Goal: Task Accomplishment & Management: Complete application form

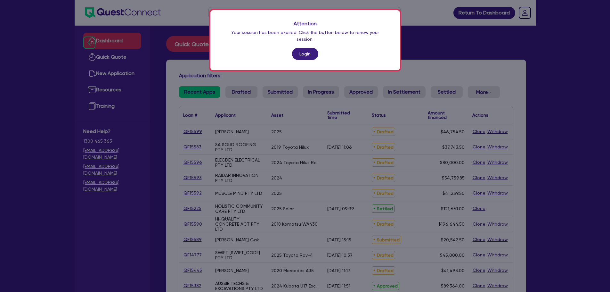
click at [301, 51] on link "Login" at bounding box center [305, 54] width 26 height 12
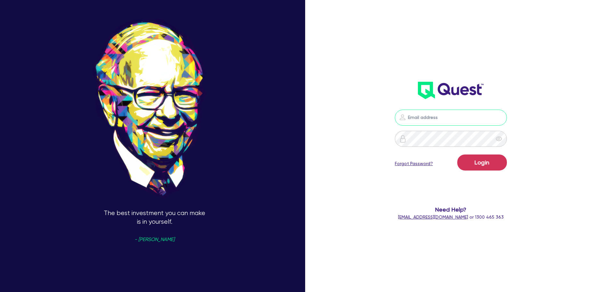
type input "[PERSON_NAME][EMAIL_ADDRESS][PERSON_NAME][DOMAIN_NAME]"
click at [466, 160] on button "Login" at bounding box center [482, 162] width 50 height 16
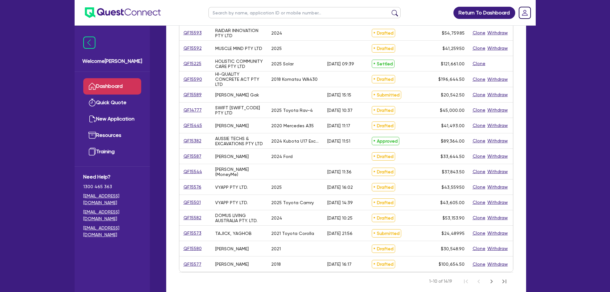
scroll to position [184, 0]
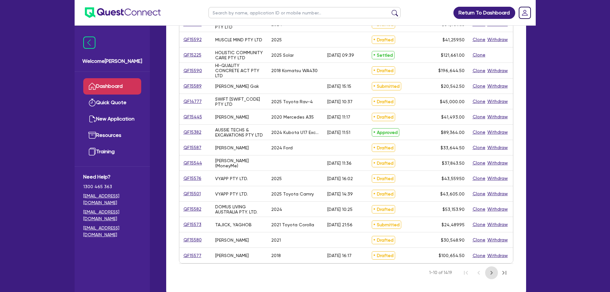
click at [492, 274] on icon "Next Page" at bounding box center [492, 273] width 8 height 8
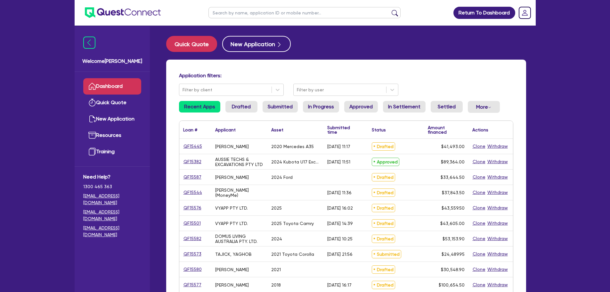
click at [324, 96] on div "Application filters: Filter by client Filter by user Recent Apps Drafted Submit…" at bounding box center [346, 271] width 360 height 423
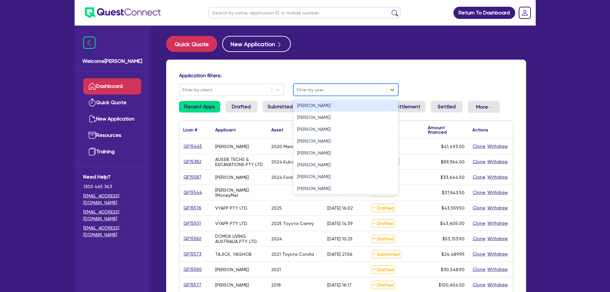
click at [321, 95] on div "Filter by user" at bounding box center [345, 90] width 105 height 12
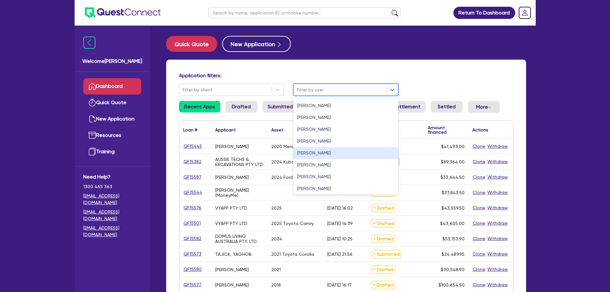
click at [326, 156] on div "[PERSON_NAME]" at bounding box center [345, 153] width 105 height 12
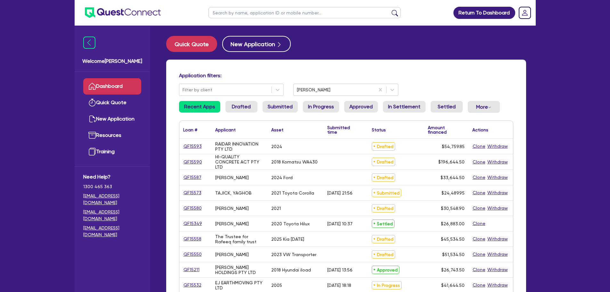
click at [380, 68] on div "Application filters: Filter by client [PERSON_NAME] Recent Apps Drafted Submitt…" at bounding box center [346, 269] width 360 height 418
click at [190, 144] on link "QF15593" at bounding box center [192, 146] width 19 height 7
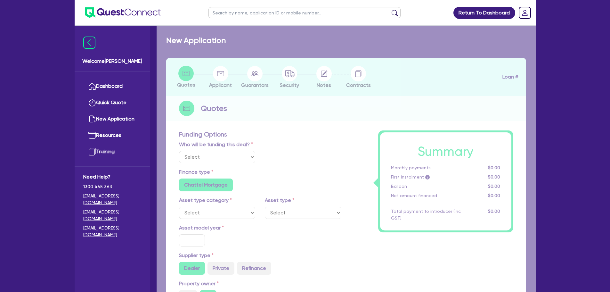
select select "Other"
select select "CARS_AND_LIGHT_TRUCKS"
type input "2024"
radio input "true"
type input "93,859.85"
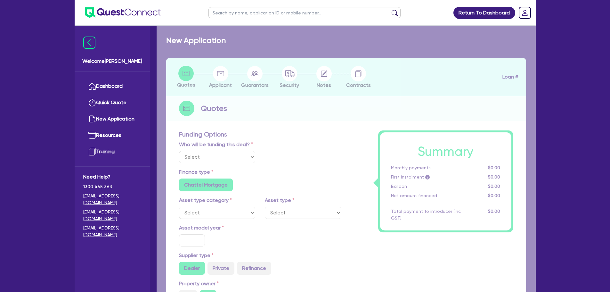
type input "40,000"
type input "1"
type input "547.6"
radio input "true"
type input "6.25"
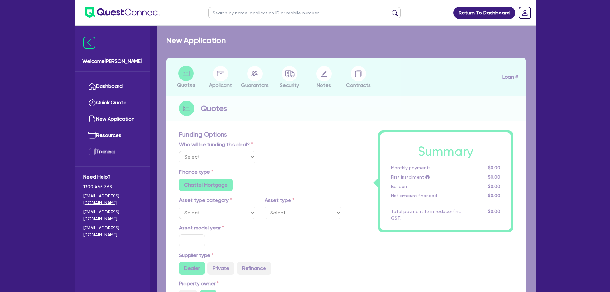
type input "500"
type input "318.18"
radio input "true"
select select "PASSENGER_VEHICLES"
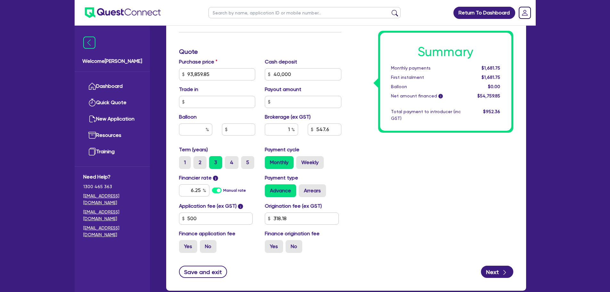
scroll to position [291, 0]
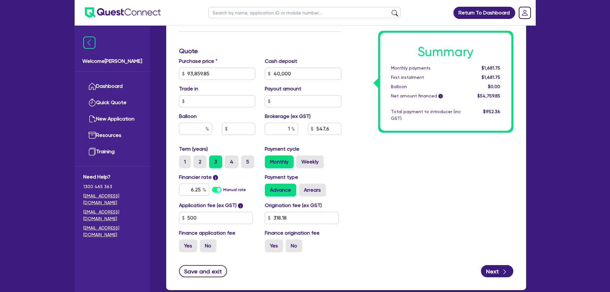
click at [362, 185] on div "Summary Monthly payments $1,681.75 First instalment $1,681.75 Balloon $0.00 Net…" at bounding box center [432, 51] width 172 height 412
click at [292, 129] on div "1" at bounding box center [281, 129] width 33 height 12
type input "93,859.85"
type input "40,000"
type input "1."
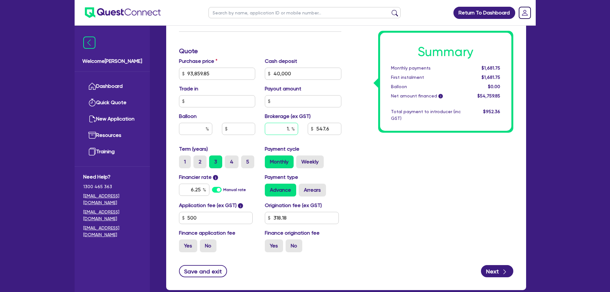
type input "93,859.85"
type input "40,000"
type input "1.5"
type input "93,859.85"
type input "40,000"
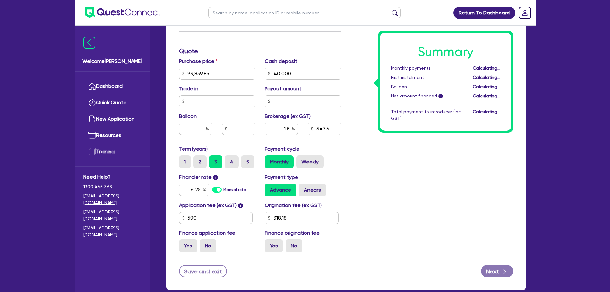
type input "93,859.85"
type input "40,000"
type input "821.4"
click at [411, 160] on div "Summary Monthly payments Calculating... First instalment Calculating... Balloon…" at bounding box center [432, 51] width 172 height 412
click at [293, 128] on div "1.5" at bounding box center [281, 129] width 33 height 12
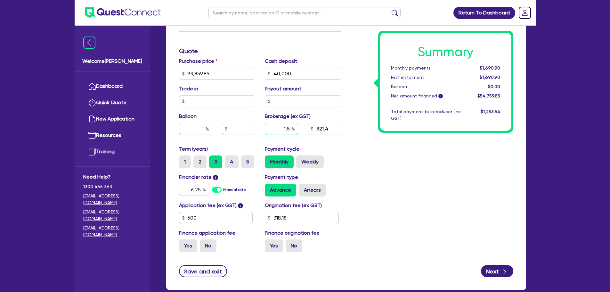
type input "93,859.85"
type input "40,000"
type input "93,859.85"
type input "40,000"
click at [293, 128] on div "1.5" at bounding box center [281, 129] width 33 height 12
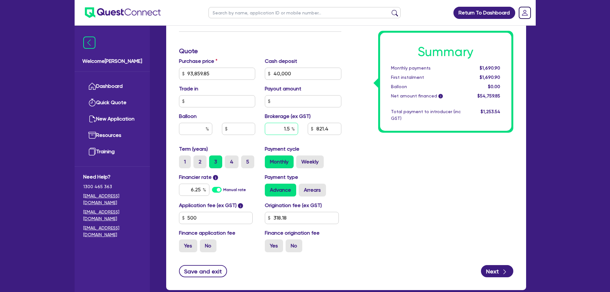
type input "93,859.85"
type input "40,000"
type input "93,859.85"
type input "40,000"
type input "1"
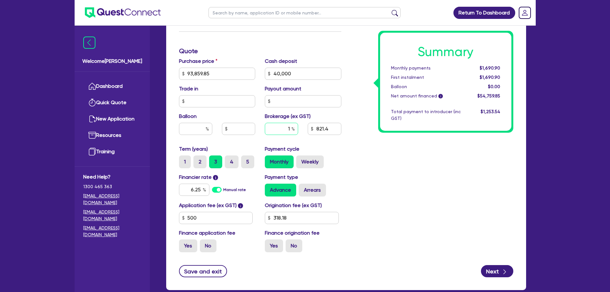
type input "93,859.85"
type input "40,000"
type input "1."
type input "93,859.85"
type input "40,000"
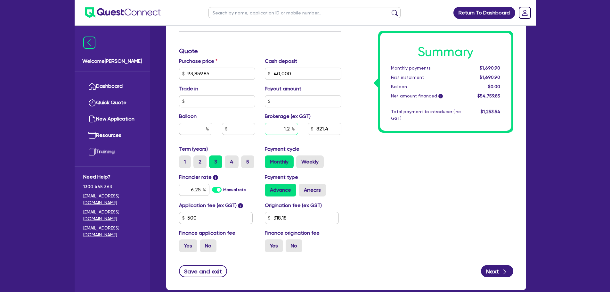
type input "1.2"
type input "93,859.85"
type input "40,000"
type input "93,859.85"
type input "40,000"
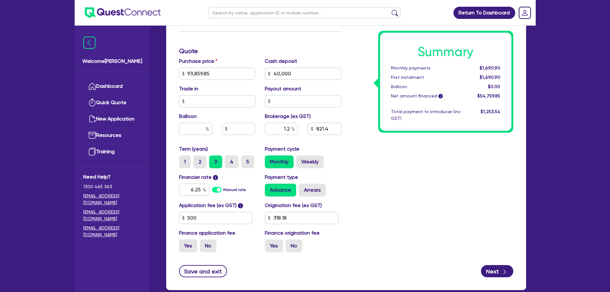
type input "657.12"
click at [428, 216] on div "Summary Monthly payments $1,690.90 First instalment $1,690.90 Balloon $0.00 Net…" at bounding box center [432, 51] width 172 height 412
click at [290, 128] on input "1.2" at bounding box center [281, 129] width 33 height 12
type input "93,859.85"
type input "40,000"
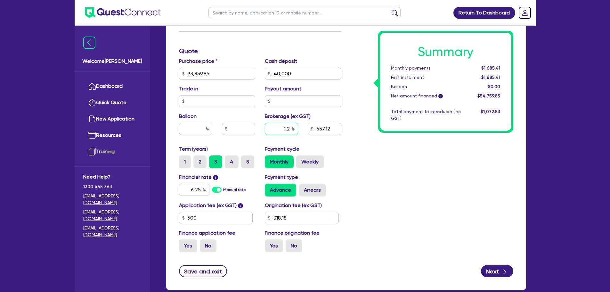
type input "1."
type input "93,859.85"
type input "40,000"
type input "1"
type input "93,859.85"
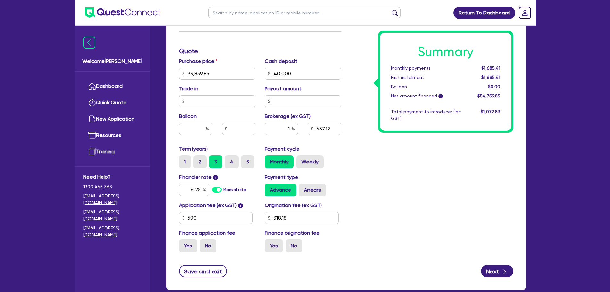
type input "40,000"
type input "93,859.85"
type input "40,000"
type input "547.6"
click at [408, 190] on div "Summary Monthly payments Calculating... First instalment Calculating... Balloon…" at bounding box center [432, 51] width 172 height 412
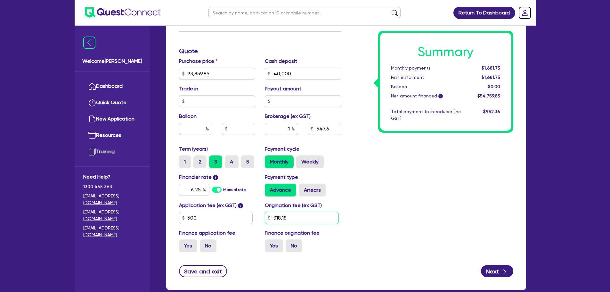
click at [309, 216] on input "318.18" at bounding box center [302, 218] width 74 height 12
type input "93,859.85"
type input "40,000"
type input "93,859.85"
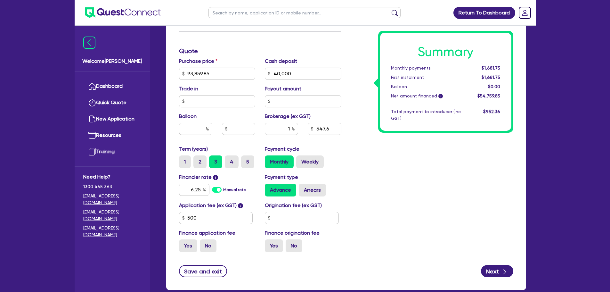
type input "40,000"
type input "93,859.85"
type input "40,000"
type input "544.1"
click at [379, 203] on div "Summary Monthly payments $1,671.00 First instalment $1,671.00 Balloon $0.00 Net…" at bounding box center [432, 51] width 172 height 412
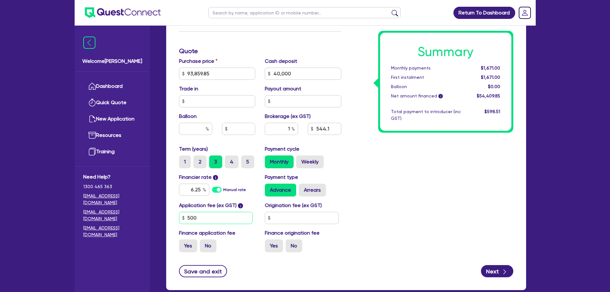
click at [213, 219] on input "500" at bounding box center [216, 218] width 74 height 12
type input "93,859.85"
type input "40,000"
type input "50"
type input "93,859.85"
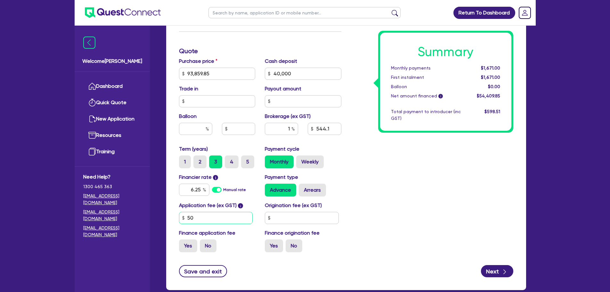
type input "40,000"
type input "5"
type input "93,859.85"
type input "40,000"
type input "93,859.85"
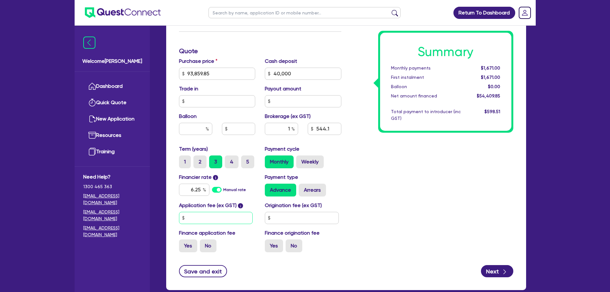
type input "40,000"
type input "4"
type input "93,859.85"
type input "40,000"
type input "45"
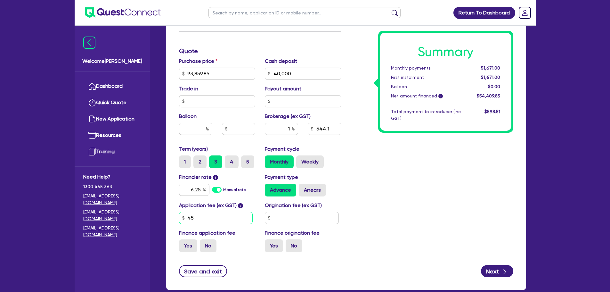
type input "93,859.85"
type input "40,000"
type input "454"
type input "93,859.85"
type input "40,000"
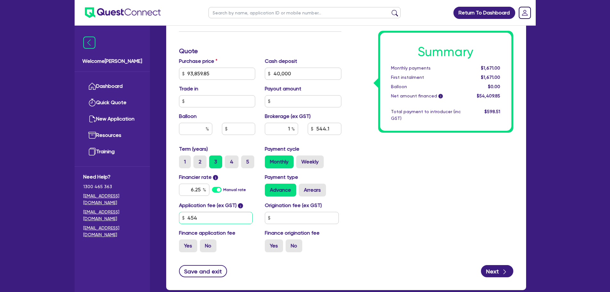
type input "454."
type input "93,859.85"
type input "40,000"
type input "454.4"
type input "93,859.85"
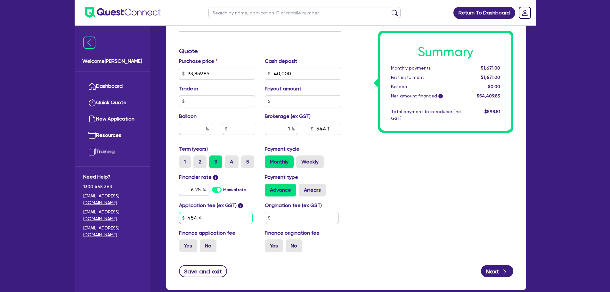
type input "40,000"
type input "454.45"
type input "93,859.85"
type input "40,000"
type input "454.4"
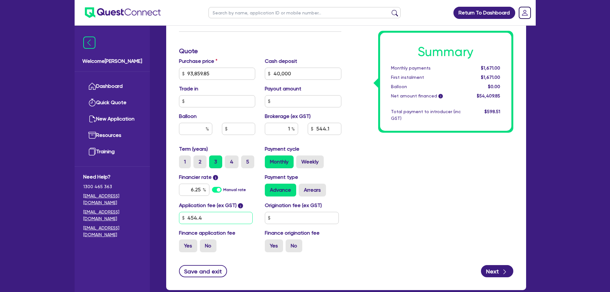
type input "93,859.85"
type input "40,000"
type input "454.45"
type input "93,859.85"
type input "40,000"
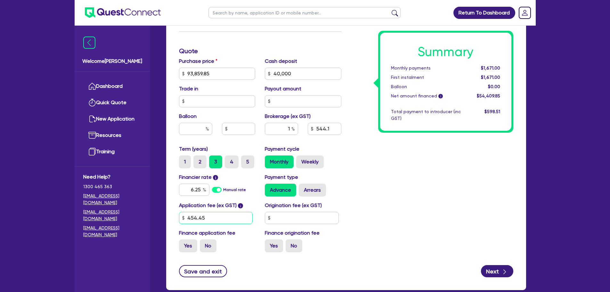
type input "454.4"
type input "93,859.85"
type input "40,000"
type input "454.5"
type input "93,859.85"
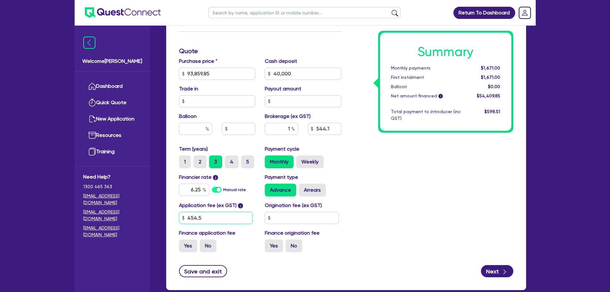
type input "40,000"
type input "93,859.85"
type input "40,000"
type input "454.54"
type input "93,859.85"
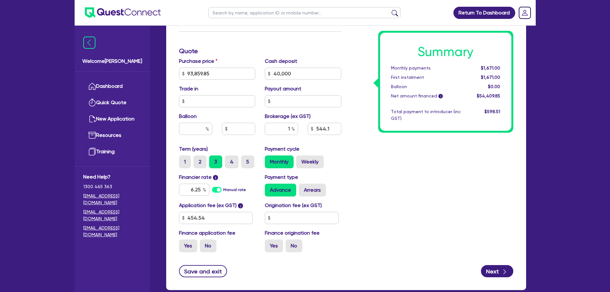
type input "40,000"
type input "93,859.85"
type input "40,000"
type input "543.6"
click at [395, 202] on div "Summary Monthly payments Calculating... First instalment Calculating... Balloon…" at bounding box center [432, 51] width 172 height 412
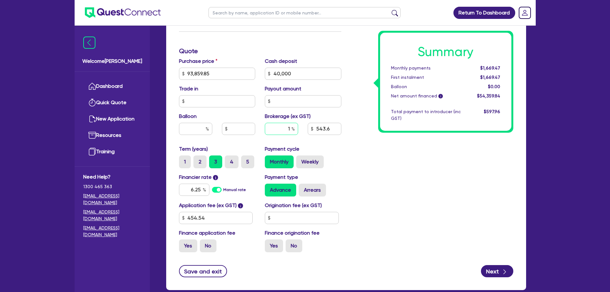
click at [293, 134] on input "1" at bounding box center [281, 129] width 33 height 12
type input "93,859.85"
type input "40,000"
type input "93,859.85"
type input "40,000"
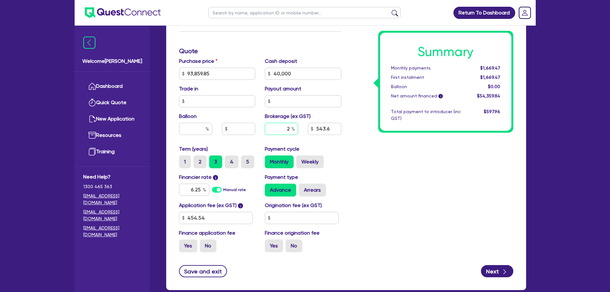
type input "2"
type input "93,859.85"
type input "40,000"
type input "93,859.85"
type input "40,000"
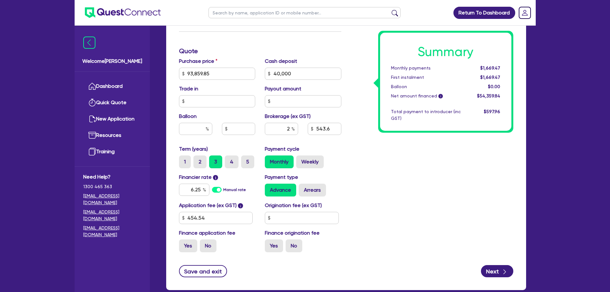
type input "1,087.2"
click at [390, 161] on div "Summary Monthly payments $1,687.63 First instalment $1,687.63 Balloon $0.00 Net…" at bounding box center [432, 51] width 172 height 412
type input "93,859.85"
type input "40,000"
type input "1,087.2"
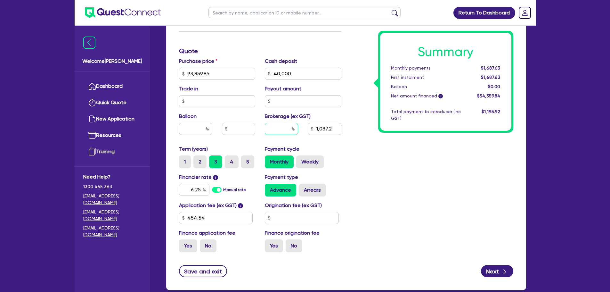
click at [289, 128] on input "text" at bounding box center [281, 129] width 33 height 12
type input "93,859.85"
type input "40,000"
type input "1"
type input "1,087.2"
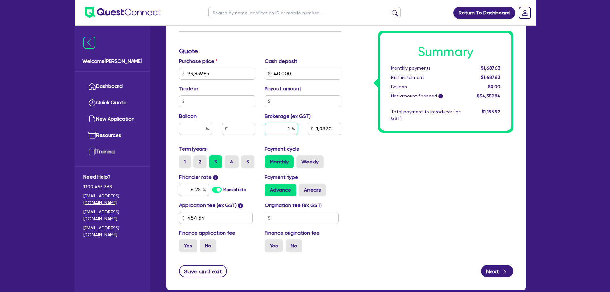
type input "93,859.85"
type input "40,000"
type input "1."
type input "1,087.2"
type input "93,859.85"
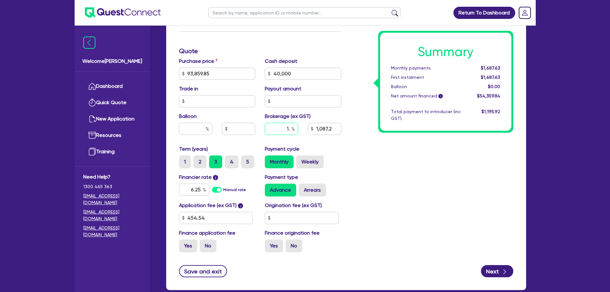
type input "40,000"
type input "1.5"
type input "1,087.2"
type input "1.5"
type input "93,859.85"
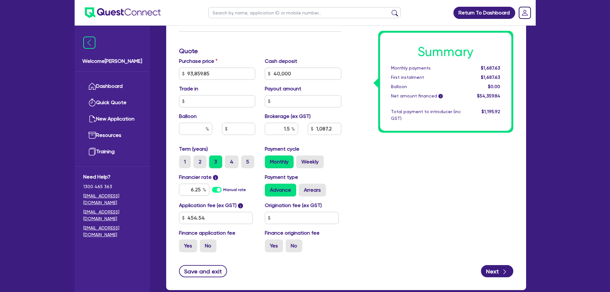
type input "40,000"
type input "1,087.2"
type input "93,859.85"
type input "40,000"
type input "815.4"
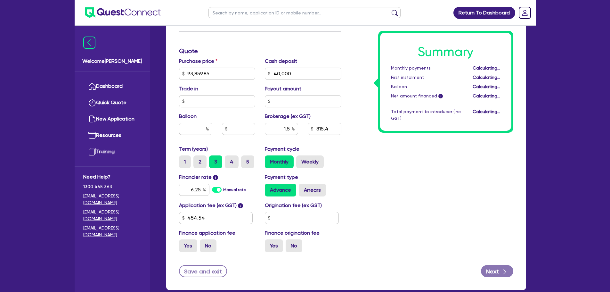
click at [376, 155] on div "Summary Monthly payments Calculating... First instalment Calculating... Balloon…" at bounding box center [432, 51] width 172 height 412
click at [291, 130] on input "1.5" at bounding box center [281, 129] width 33 height 12
type input "93,859.85"
type input "40,000"
type input "1."
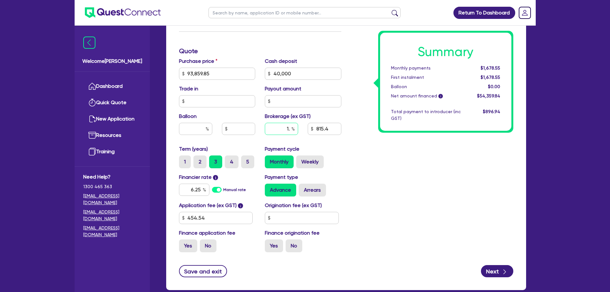
type input "93,859.85"
type input "40,000"
type input "1"
type input "93,859.85"
type input "40,000"
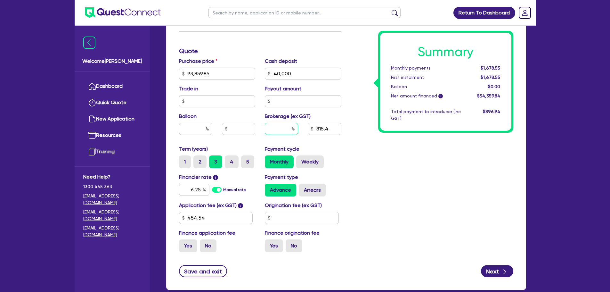
type input "93,859.85"
type input "40,000"
type input "1"
type input "93,859.85"
type input "40,000"
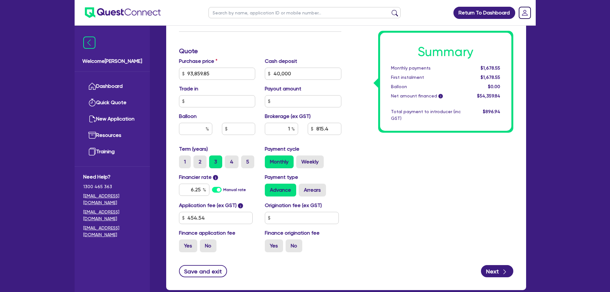
type input "93,859.85"
type input "40,000"
type input "543.6"
click at [338, 140] on div "Purchase price 93,859.85 Cash deposit 40,000 Trade in Payout amount Balloon Bro…" at bounding box center [260, 101] width 172 height 88
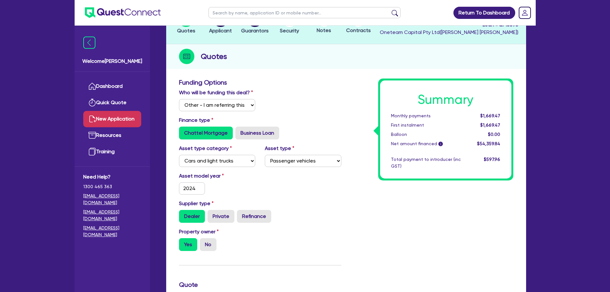
scroll to position [46, 0]
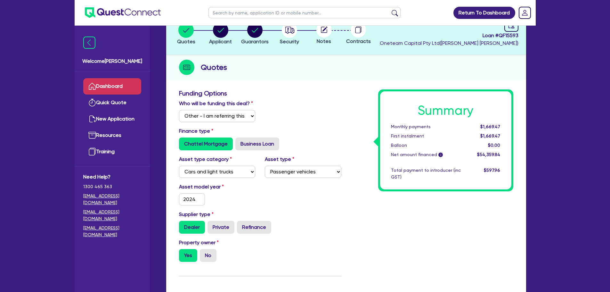
click at [111, 89] on link "Dashboard" at bounding box center [112, 86] width 58 height 16
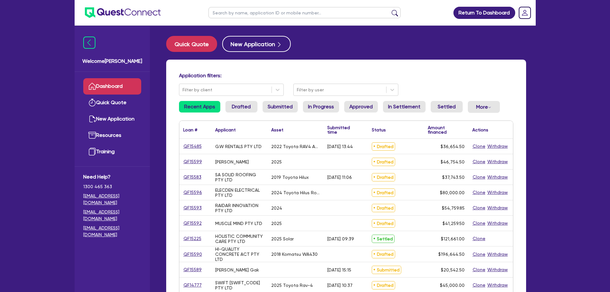
click at [247, 9] on input "text" at bounding box center [305, 12] width 192 height 11
type input "[PERSON_NAME]"
click at [390, 10] on button "submit" at bounding box center [395, 14] width 10 height 9
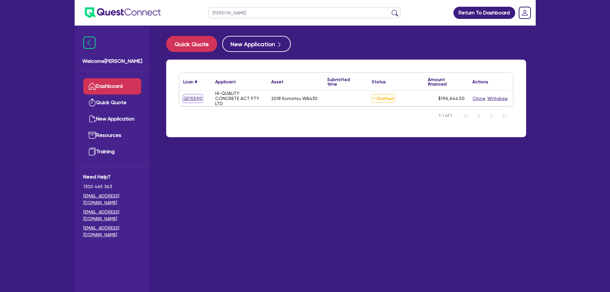
click at [188, 99] on link "QF15590" at bounding box center [192, 98] width 19 height 7
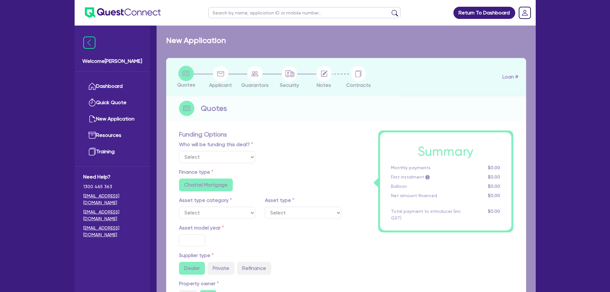
select select "Other"
select select "PRIMARY_ASSETS"
type input "2018"
radio input "true"
type input "195,000"
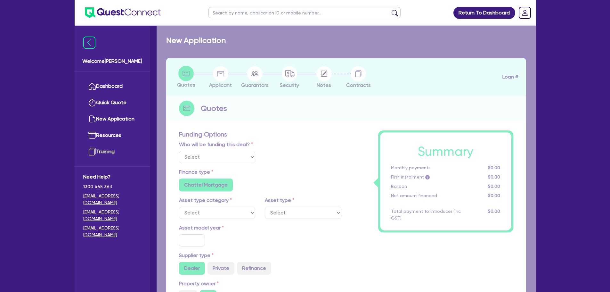
type input "3"
type input "5,899.34"
type input "7"
type input "900"
radio input "true"
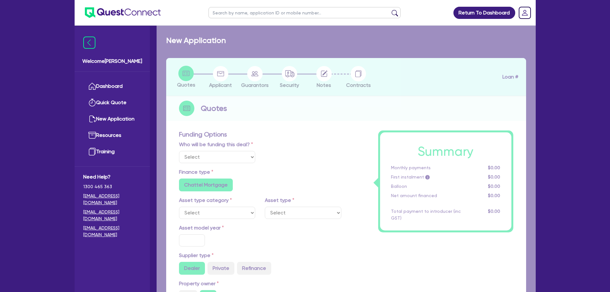
radio input "true"
select select "YELLOW_GOODS_AND_EXCAVATORS"
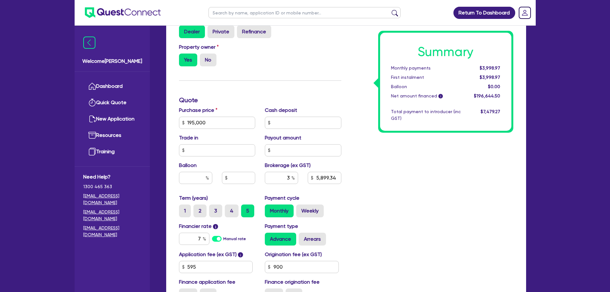
scroll to position [242, 0]
click at [105, 86] on link "Dashboard" at bounding box center [112, 86] width 58 height 16
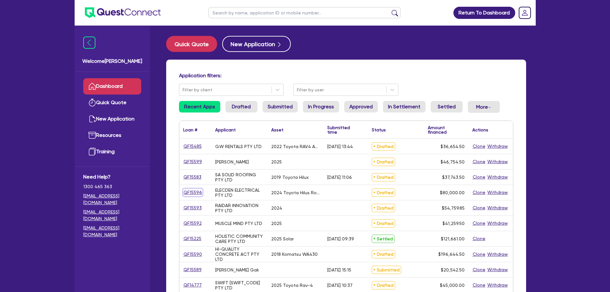
click at [195, 192] on link "QF15596" at bounding box center [192, 192] width 19 height 7
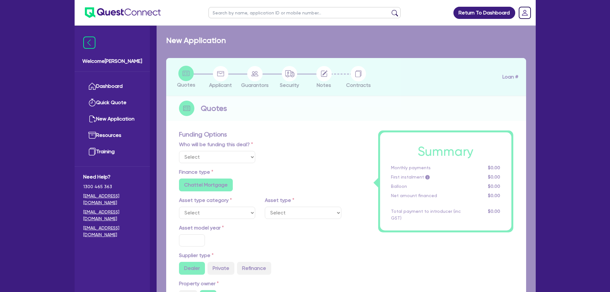
select select "Other"
select select "CARS_AND_LIGHT_TRUCKS"
type input "2024"
radio input "true"
type input "80,000"
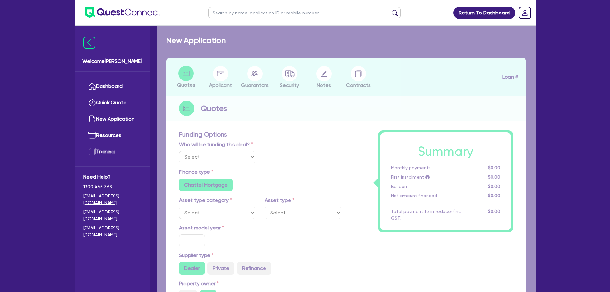
type input "30"
type input "24,000"
type input "3"
type input "2,400"
type input "6.69"
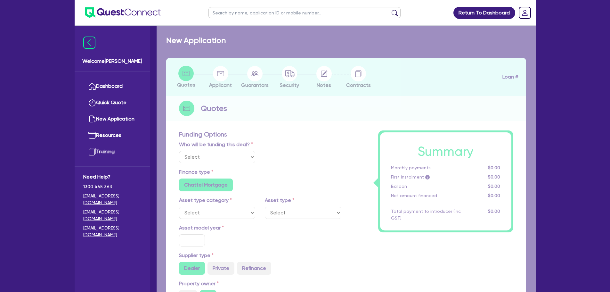
radio input "false"
radio input "true"
select select "VANS_AND_UTES"
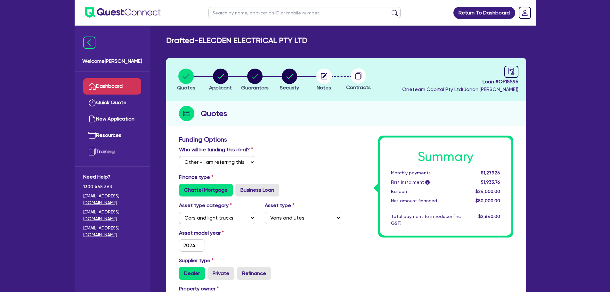
click at [106, 84] on link "Dashboard" at bounding box center [112, 86] width 58 height 16
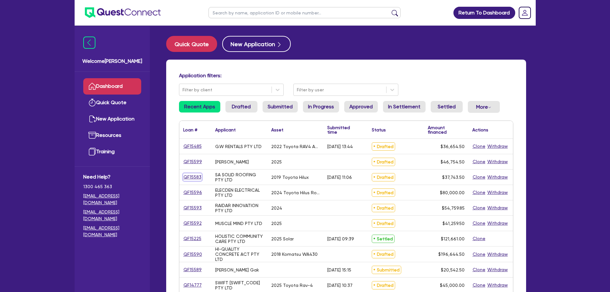
click at [190, 180] on link "QF15583" at bounding box center [192, 176] width 19 height 7
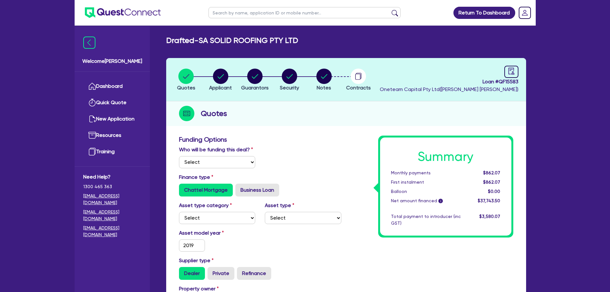
select select "Other"
select select "CARS_AND_LIGHT_TRUCKS"
select select "PASSENGER_VEHICLES"
type input "2019"
type input "45,000"
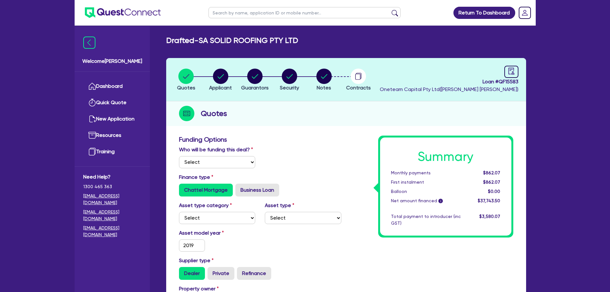
type input "9,000"
type input "6"
click at [111, 81] on link "Dashboard" at bounding box center [112, 86] width 58 height 16
